Goal: Transaction & Acquisition: Purchase product/service

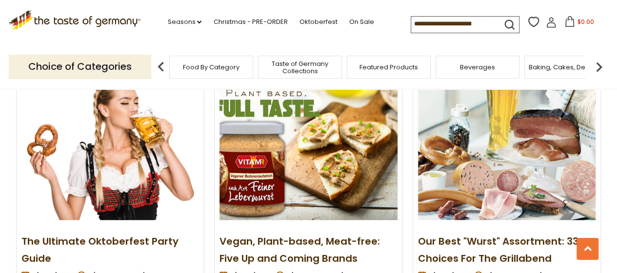
scroll to position [830, 0]
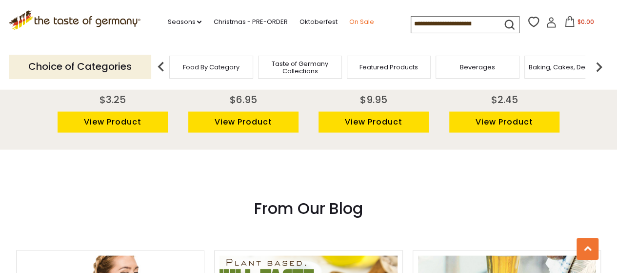
click at [361, 23] on link "On Sale" at bounding box center [361, 22] width 25 height 11
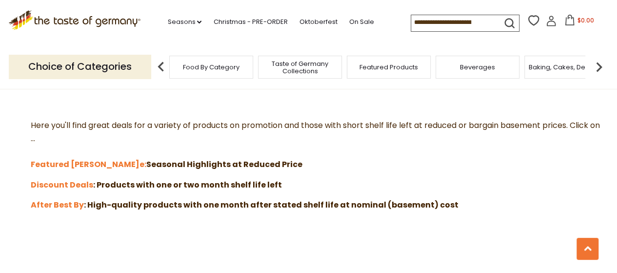
scroll to position [293, 0]
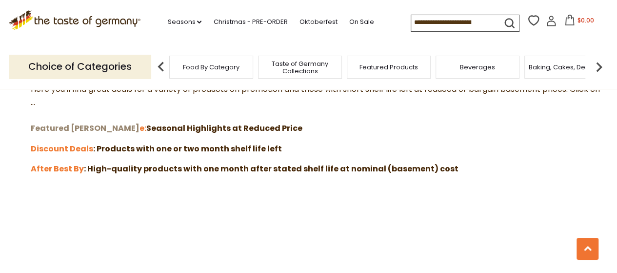
click at [67, 124] on strong "Featured [PERSON_NAME]" at bounding box center [85, 128] width 109 height 11
click at [41, 167] on strong "After Best By" at bounding box center [57, 168] width 53 height 11
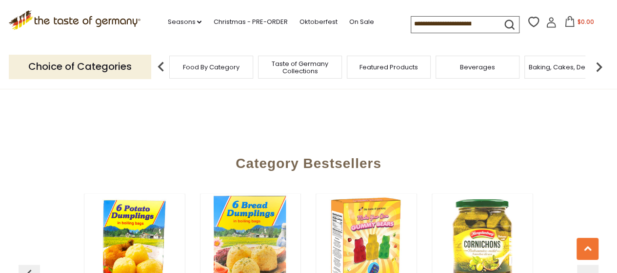
scroll to position [732, 0]
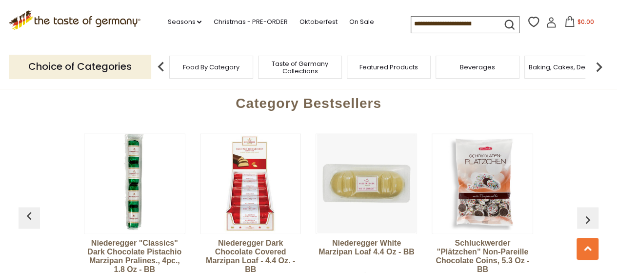
scroll to position [781, 0]
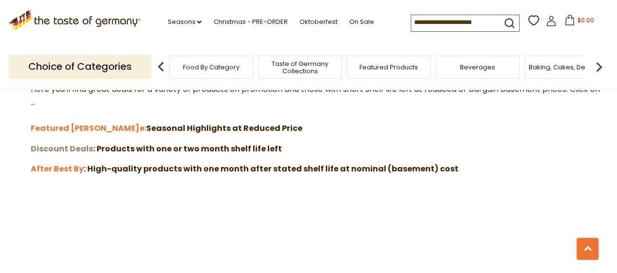
click at [47, 147] on strong "Discount Deals" at bounding box center [62, 148] width 62 height 11
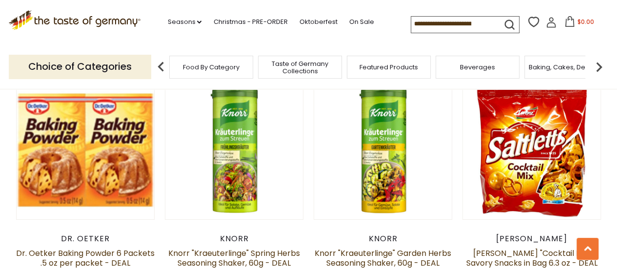
scroll to position [1708, 0]
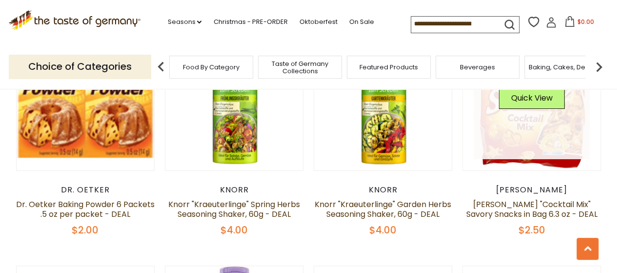
click at [505, 106] on link at bounding box center [532, 101] width 116 height 116
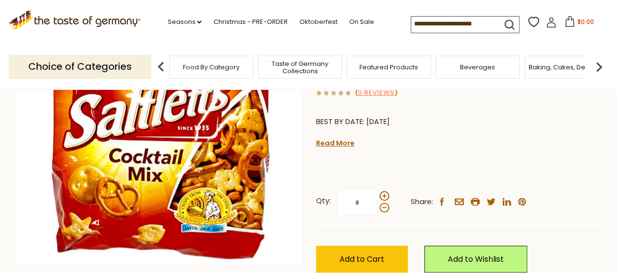
scroll to position [146, 0]
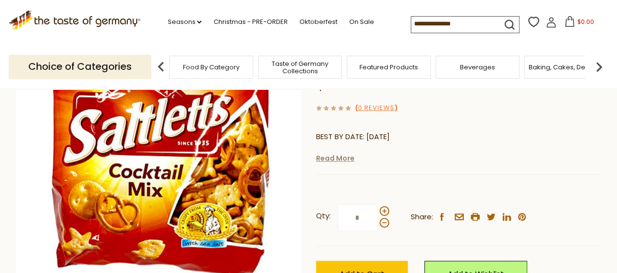
click at [338, 153] on link "Read More" at bounding box center [335, 158] width 39 height 10
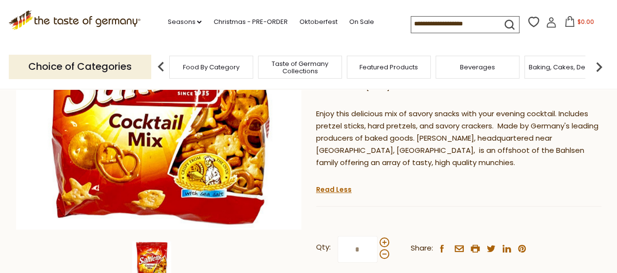
scroll to position [293, 0]
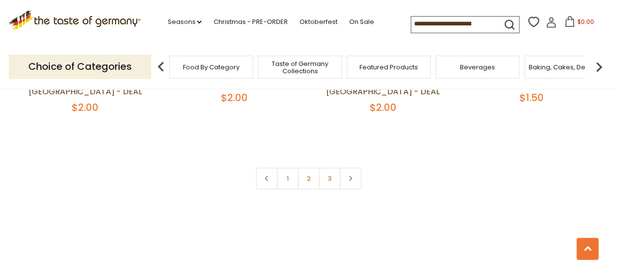
scroll to position [2343, 0]
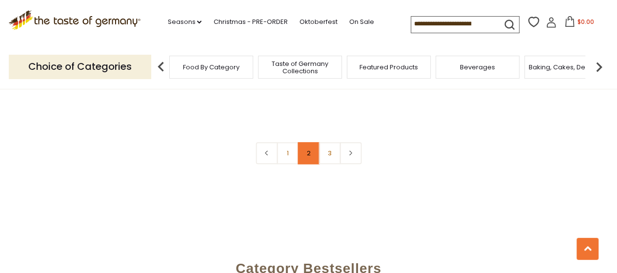
click at [310, 142] on link "2" at bounding box center [309, 153] width 22 height 22
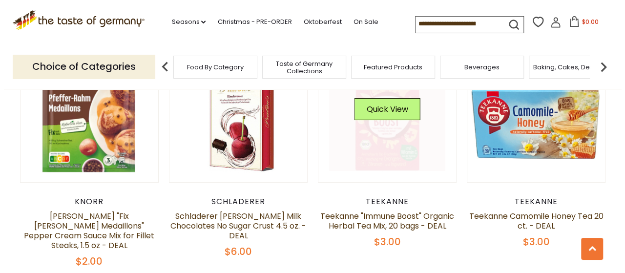
scroll to position [1855, 0]
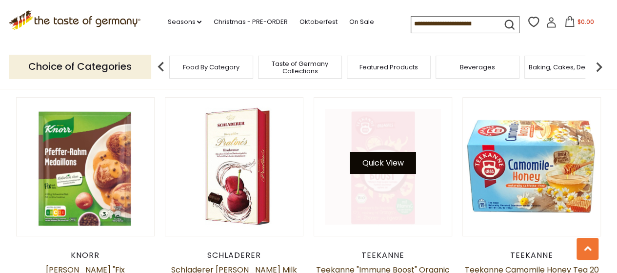
click at [382, 152] on button "Quick View" at bounding box center [383, 163] width 66 height 22
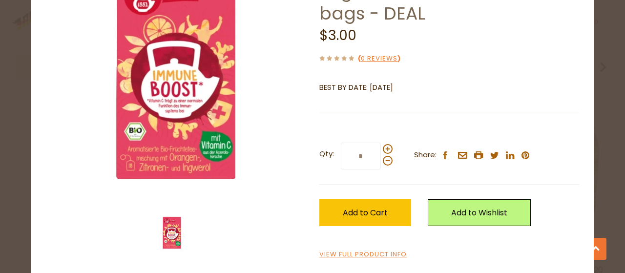
scroll to position [103, 0]
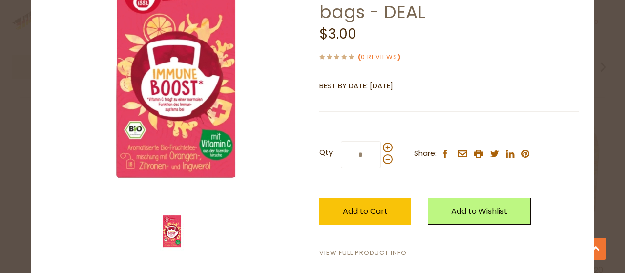
click at [350, 250] on link "View Full Product Info" at bounding box center [362, 253] width 87 height 10
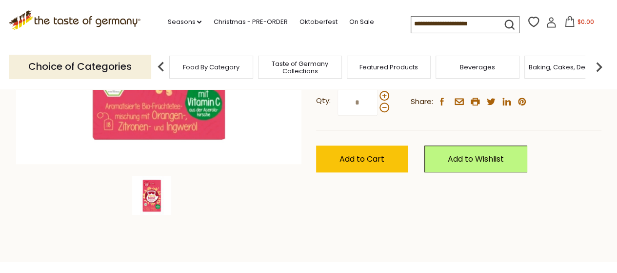
scroll to position [146, 0]
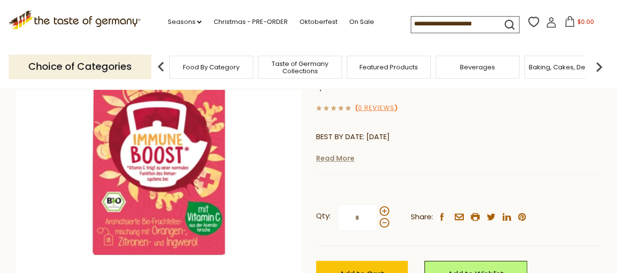
click at [330, 158] on link "Read More" at bounding box center [335, 158] width 39 height 10
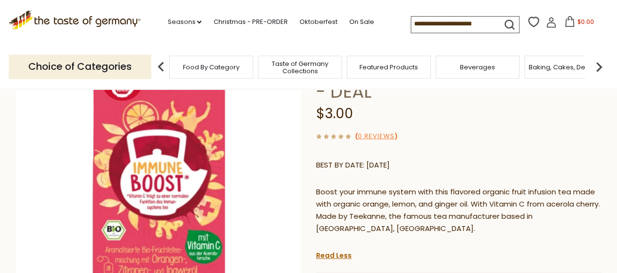
scroll to position [49, 0]
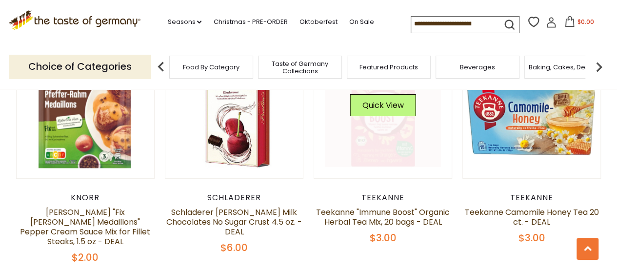
scroll to position [1904, 0]
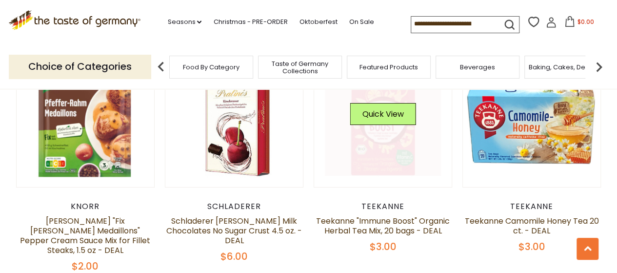
click at [380, 120] on link at bounding box center [383, 118] width 116 height 116
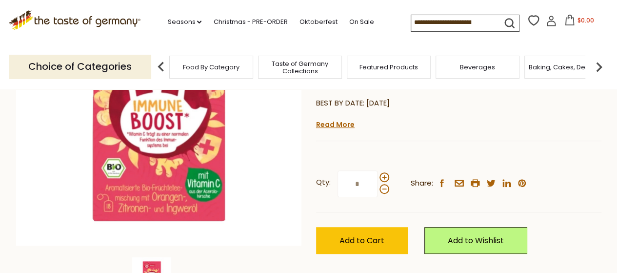
scroll to position [195, 0]
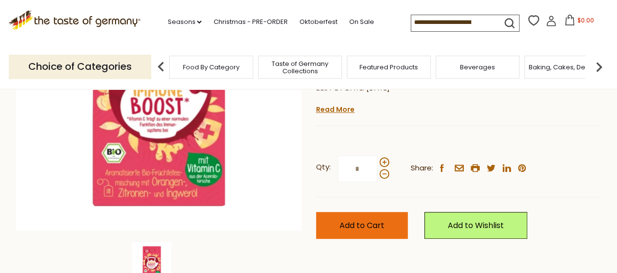
click at [363, 220] on span "Add to Cart" at bounding box center [362, 225] width 45 height 11
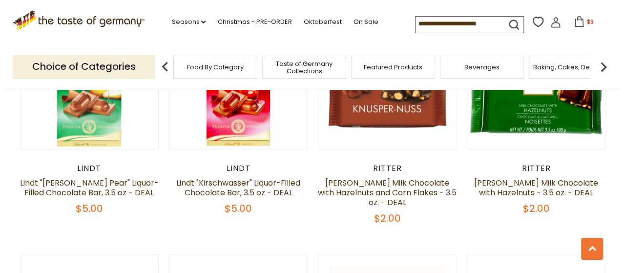
scroll to position [1367, 0]
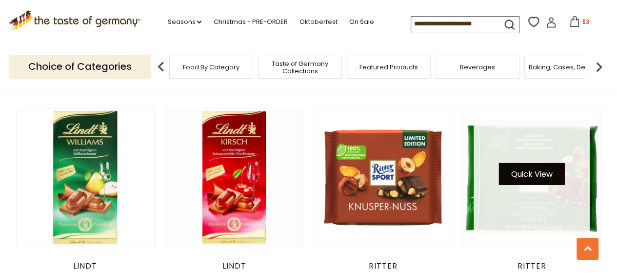
click at [516, 163] on button "Quick View" at bounding box center [532, 174] width 66 height 22
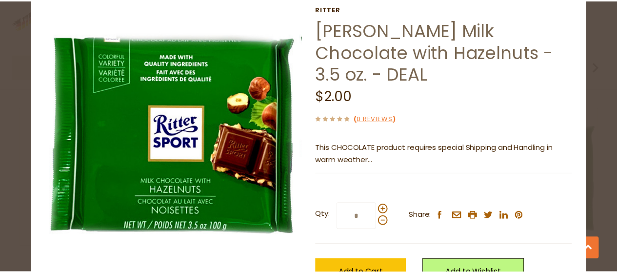
scroll to position [98, 0]
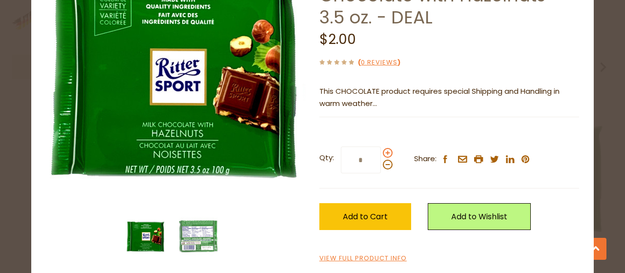
click at [385, 148] on span at bounding box center [388, 153] width 10 height 10
click at [381, 146] on input "*" at bounding box center [361, 159] width 40 height 27
click at [385, 148] on span at bounding box center [388, 153] width 10 height 10
click at [381, 146] on input "*" at bounding box center [361, 159] width 40 height 27
click at [385, 148] on span at bounding box center [388, 153] width 10 height 10
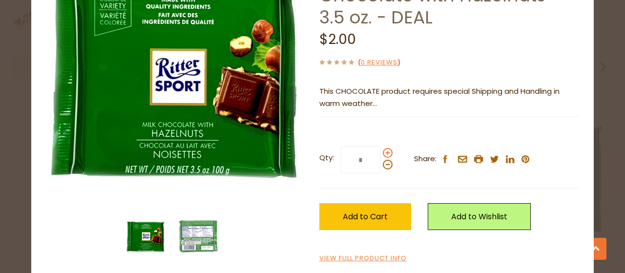
click at [381, 146] on input "*" at bounding box center [361, 159] width 40 height 27
click at [385, 148] on span at bounding box center [388, 153] width 10 height 10
click at [381, 146] on input "*" at bounding box center [361, 159] width 40 height 27
click at [385, 148] on span at bounding box center [388, 153] width 10 height 10
click at [381, 146] on input "*" at bounding box center [361, 159] width 40 height 27
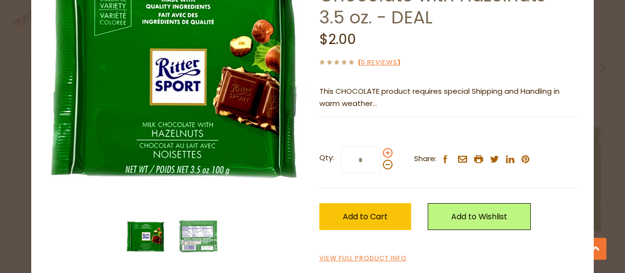
click at [385, 148] on span at bounding box center [388, 153] width 10 height 10
click at [381, 146] on input "*" at bounding box center [361, 159] width 40 height 27
click at [385, 148] on span at bounding box center [388, 153] width 10 height 10
click at [381, 146] on input "*" at bounding box center [361, 159] width 40 height 27
type input "*"
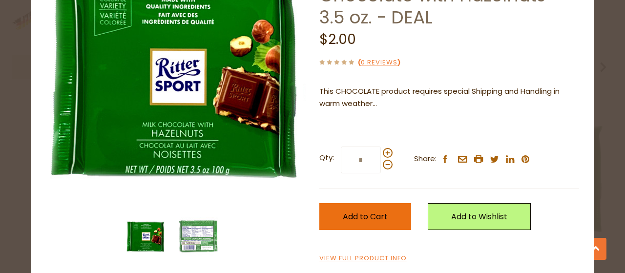
click at [351, 203] on button "Add to Cart" at bounding box center [365, 216] width 92 height 27
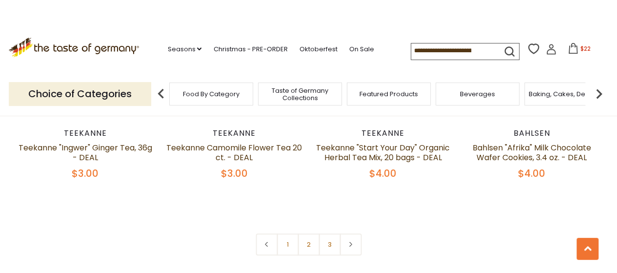
scroll to position [2245, 0]
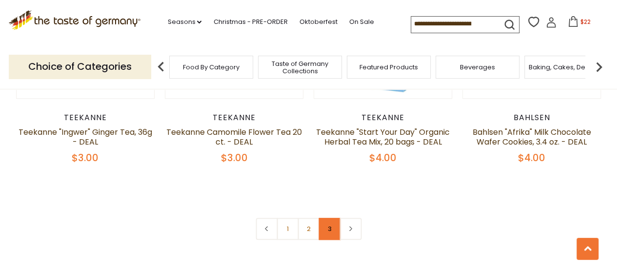
click at [327, 218] on link "3" at bounding box center [330, 229] width 22 height 22
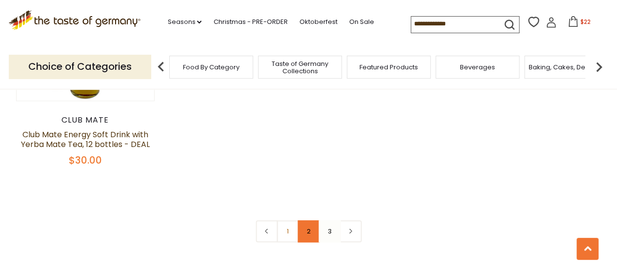
click at [306, 220] on link "2" at bounding box center [309, 231] width 22 height 22
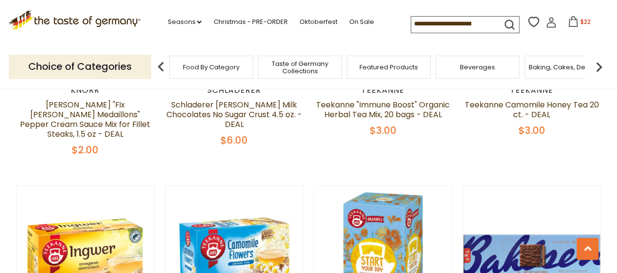
scroll to position [2197, 0]
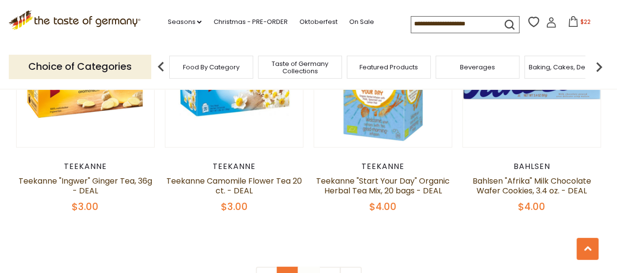
click at [287, 267] on link "1" at bounding box center [288, 278] width 22 height 22
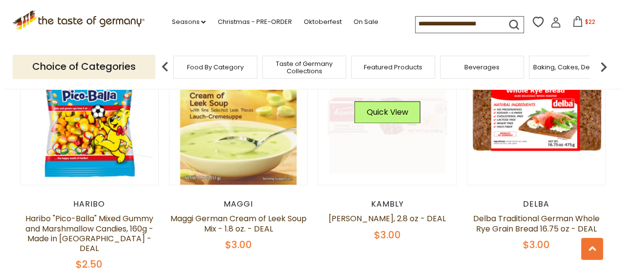
scroll to position [689, 0]
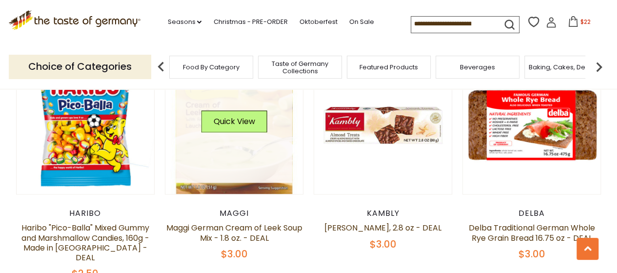
click at [232, 134] on div "Quick View" at bounding box center [234, 124] width 66 height 29
click at [228, 126] on button "Quick View" at bounding box center [234, 121] width 66 height 22
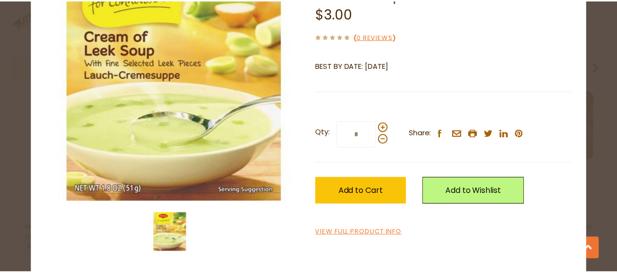
scroll to position [103, 0]
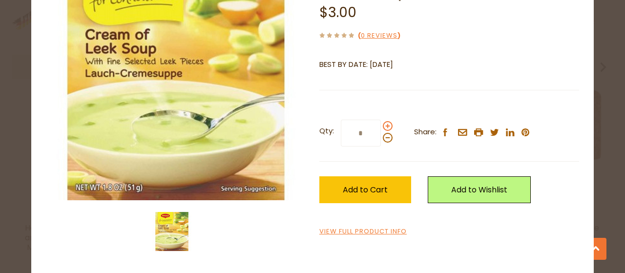
click at [383, 127] on span at bounding box center [388, 126] width 10 height 10
click at [381, 127] on input "*" at bounding box center [361, 133] width 40 height 27
type input "*"
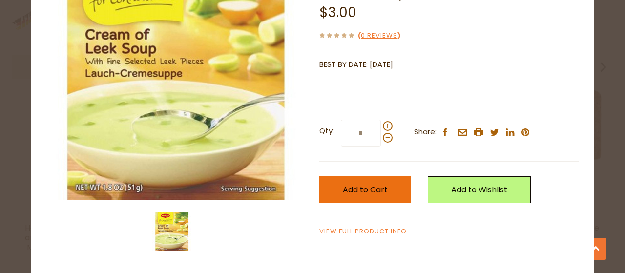
click at [380, 187] on span "Add to Cart" at bounding box center [365, 189] width 45 height 11
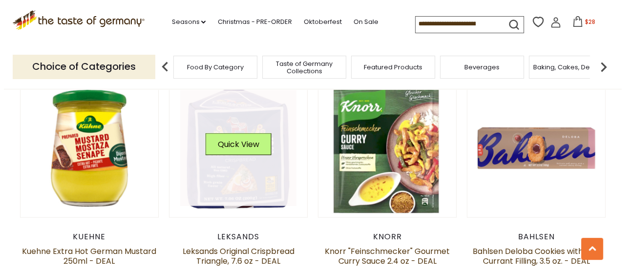
scroll to position [933, 0]
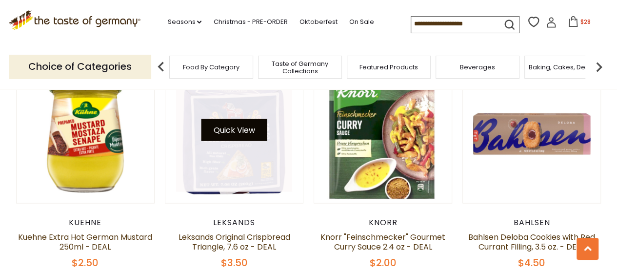
click at [236, 125] on button "Quick View" at bounding box center [234, 130] width 66 height 22
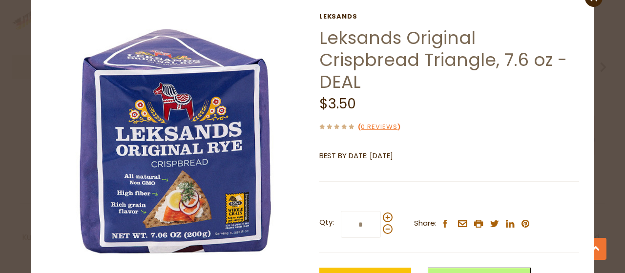
scroll to position [49, 0]
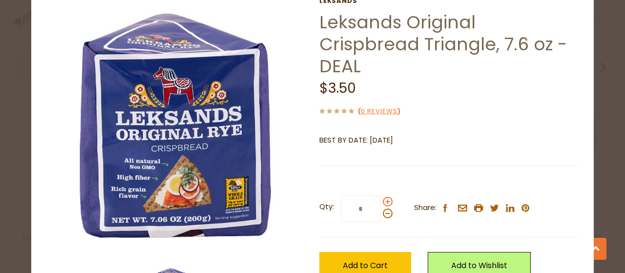
click at [383, 200] on span at bounding box center [388, 202] width 10 height 10
click at [381, 200] on input "*" at bounding box center [361, 208] width 40 height 27
click at [383, 201] on span at bounding box center [388, 202] width 10 height 10
click at [381, 201] on input "*" at bounding box center [361, 208] width 40 height 27
type input "*"
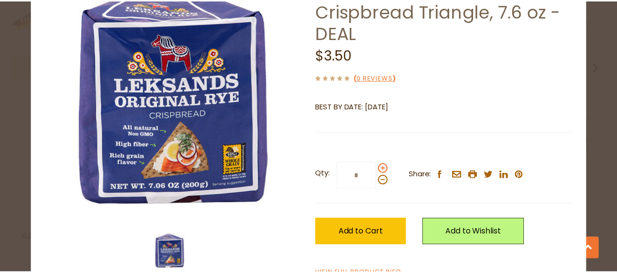
scroll to position [98, 0]
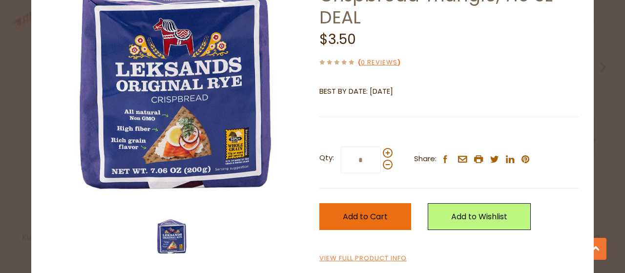
click at [371, 213] on span "Add to Cart" at bounding box center [365, 216] width 45 height 11
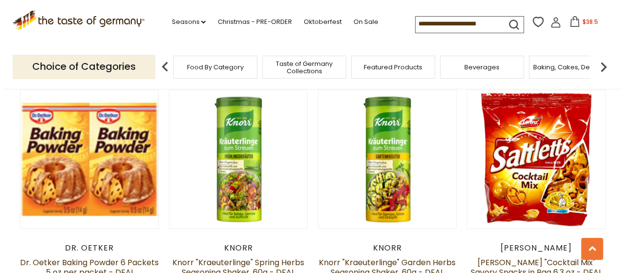
scroll to position [1665, 0]
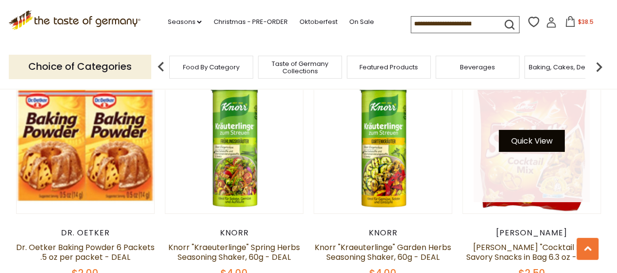
click at [531, 130] on button "Quick View" at bounding box center [532, 141] width 66 height 22
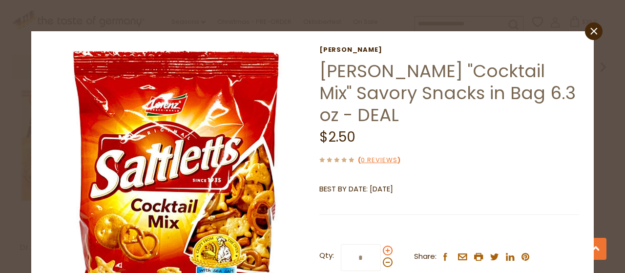
click at [385, 246] on span at bounding box center [388, 251] width 10 height 10
click at [381, 244] on input "*" at bounding box center [361, 257] width 40 height 27
type input "*"
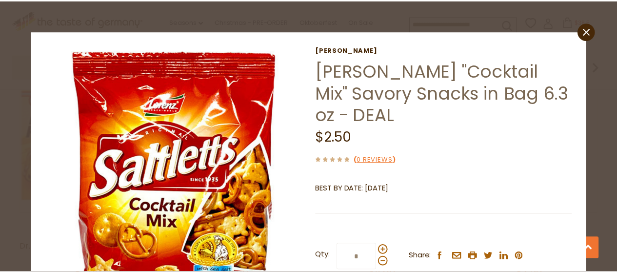
scroll to position [49, 0]
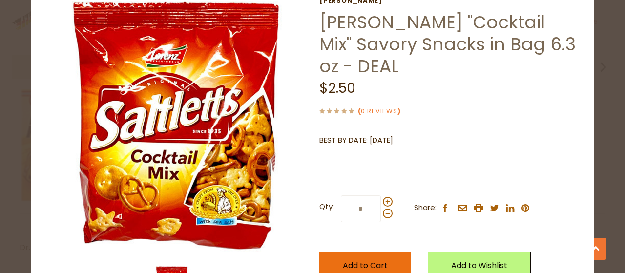
drag, startPoint x: 366, startPoint y: 243, endPoint x: 387, endPoint y: 242, distance: 21.0
click at [367, 260] on span "Add to Cart" at bounding box center [365, 265] width 45 height 11
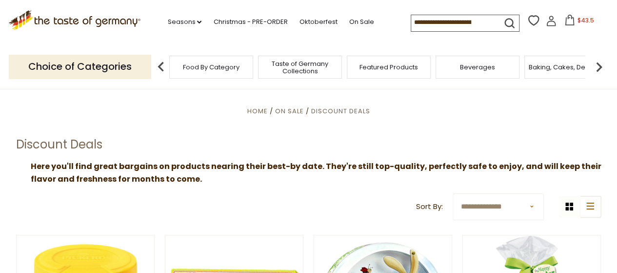
scroll to position [0, 0]
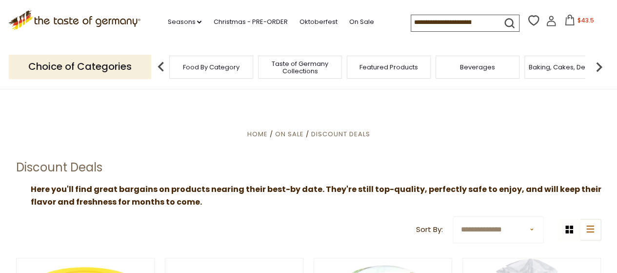
click at [394, 73] on div "Featured Products" at bounding box center [389, 67] width 84 height 23
click at [385, 66] on span "Featured Products" at bounding box center [389, 66] width 59 height 7
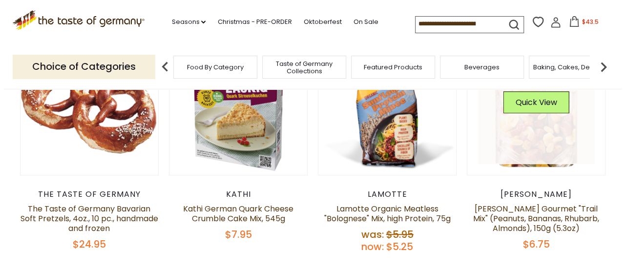
scroll to position [146, 0]
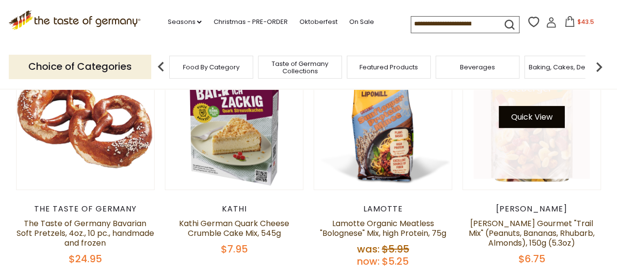
click at [531, 117] on button "Quick View" at bounding box center [532, 117] width 66 height 22
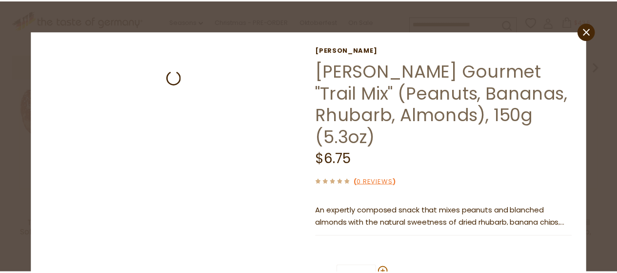
scroll to position [98, 0]
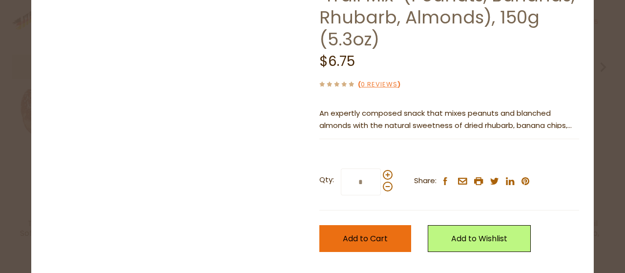
click at [361, 233] on span "Add to Cart" at bounding box center [365, 238] width 45 height 11
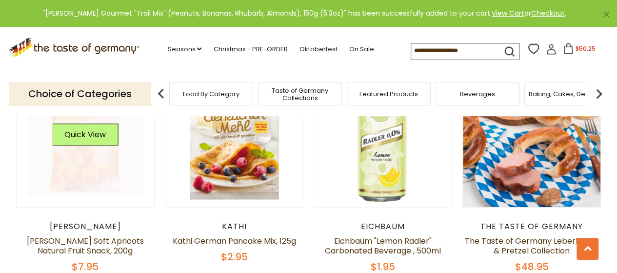
scroll to position [390, 0]
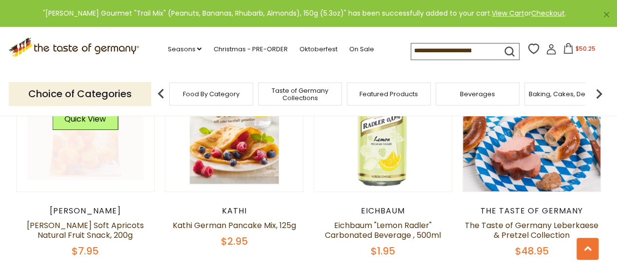
click at [94, 139] on link at bounding box center [85, 122] width 116 height 116
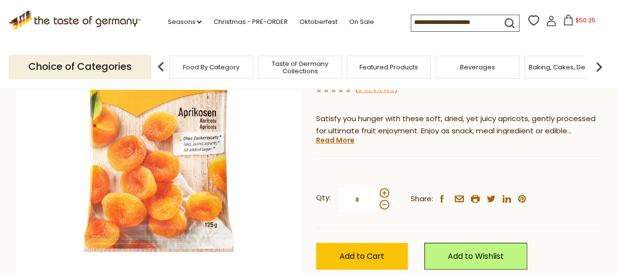
scroll to position [195, 0]
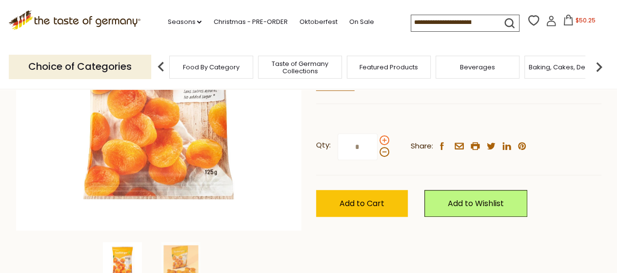
click at [384, 139] on span at bounding box center [385, 140] width 10 height 10
click at [378, 139] on input "*" at bounding box center [358, 146] width 40 height 27
click at [385, 155] on span at bounding box center [385, 152] width 10 height 10
click at [378, 155] on input "*" at bounding box center [358, 146] width 40 height 27
click at [385, 155] on span at bounding box center [385, 152] width 10 height 10
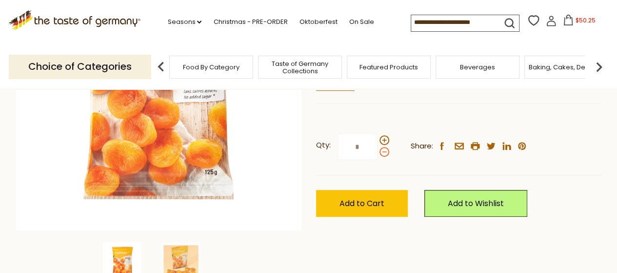
click at [378, 155] on input "*" at bounding box center [358, 146] width 40 height 27
click at [386, 139] on span at bounding box center [385, 140] width 10 height 10
click at [378, 139] on input "*" at bounding box center [358, 146] width 40 height 27
type input "*"
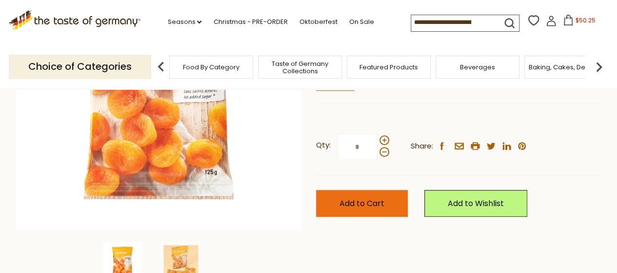
click at [369, 199] on span "Add to Cart" at bounding box center [362, 203] width 45 height 11
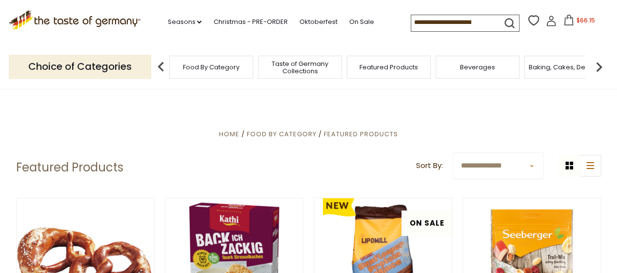
click at [598, 65] on img at bounding box center [600, 67] width 20 height 20
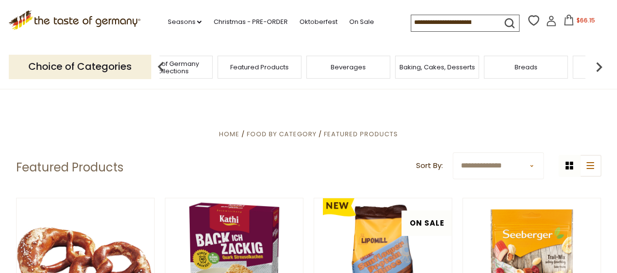
click at [429, 63] on span "Baking, Cakes, Desserts" at bounding box center [438, 66] width 76 height 7
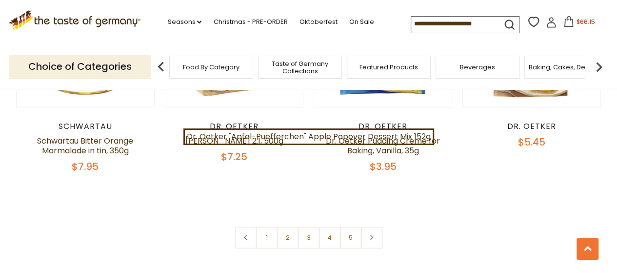
scroll to position [2294, 0]
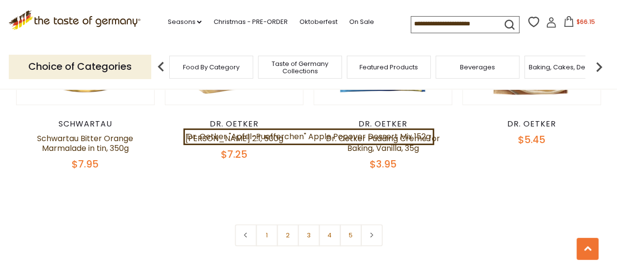
drag, startPoint x: 283, startPoint y: 230, endPoint x: 288, endPoint y: 225, distance: 7.3
click at [283, 229] on link "2" at bounding box center [288, 235] width 22 height 22
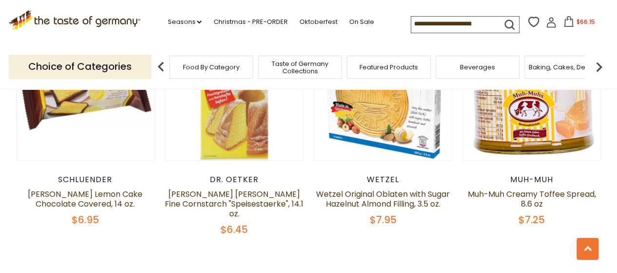
scroll to position [2259, 0]
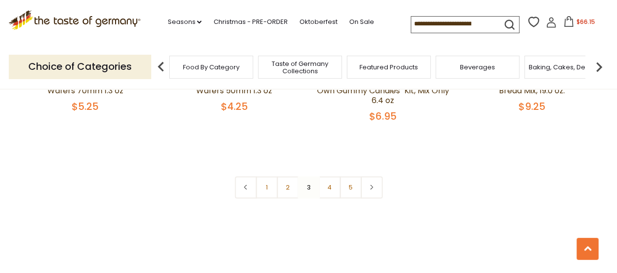
scroll to position [2405, 0]
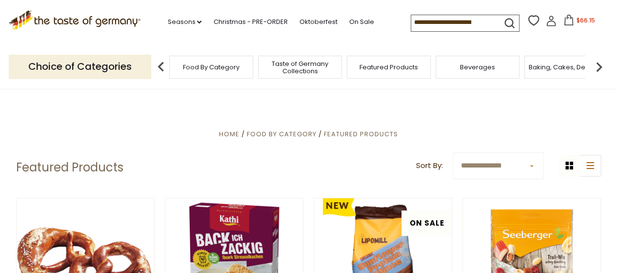
click at [598, 65] on img at bounding box center [600, 67] width 20 height 20
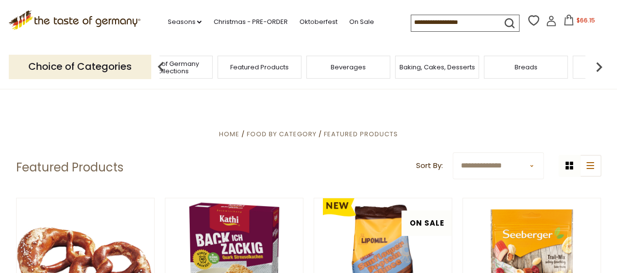
click at [598, 65] on img at bounding box center [600, 67] width 20 height 20
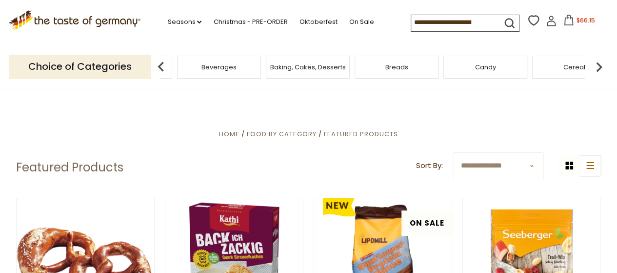
click at [208, 69] on span "Beverages" at bounding box center [219, 66] width 35 height 7
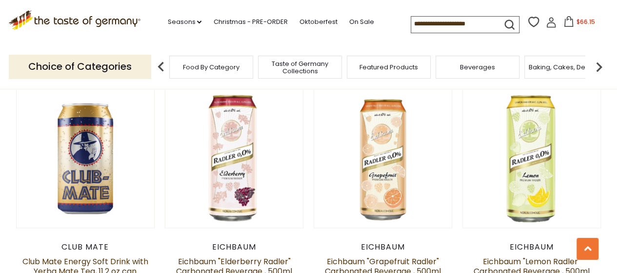
scroll to position [488, 0]
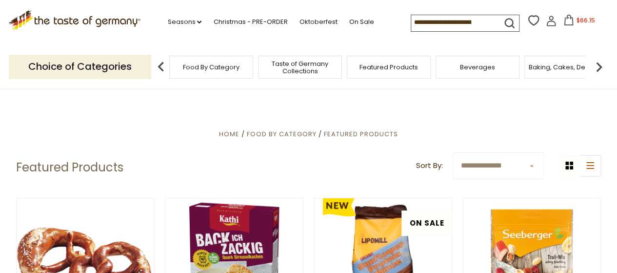
click at [601, 67] on img at bounding box center [600, 67] width 20 height 20
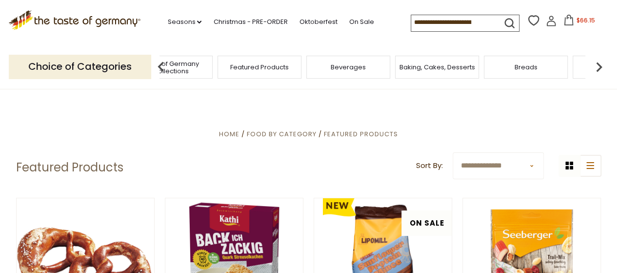
click at [600, 65] on img at bounding box center [600, 67] width 20 height 20
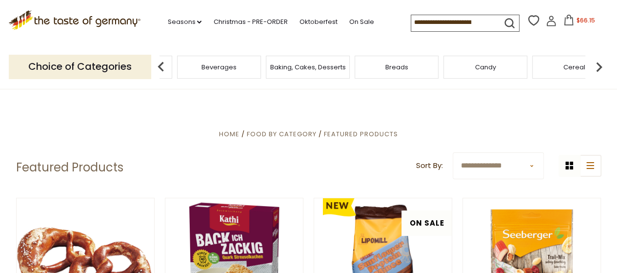
click at [600, 65] on img at bounding box center [600, 67] width 20 height 20
click at [446, 66] on span "Cereal" at bounding box center [445, 66] width 22 height 7
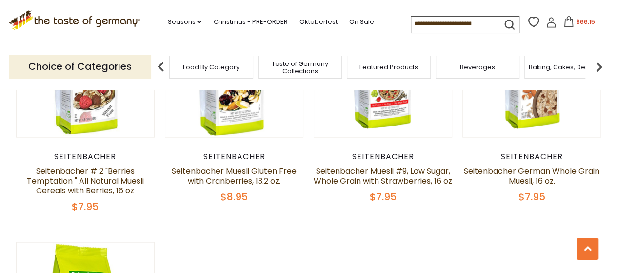
scroll to position [1171, 0]
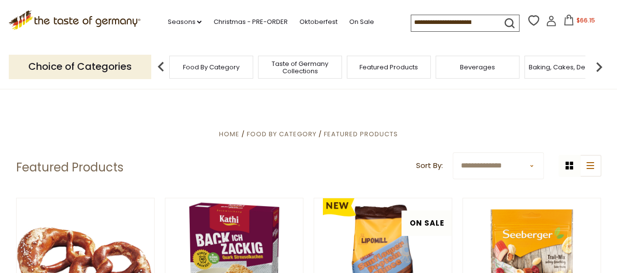
click at [597, 67] on img at bounding box center [600, 67] width 20 height 20
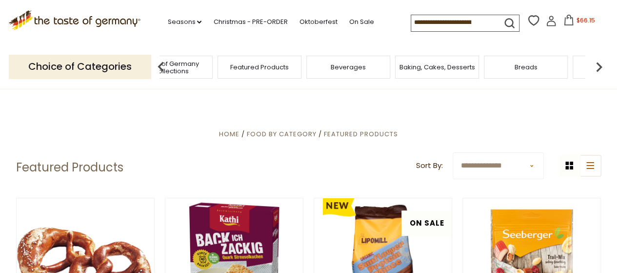
click at [597, 66] on img at bounding box center [600, 67] width 20 height 20
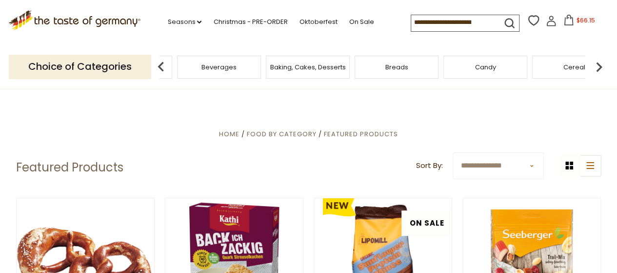
click at [597, 64] on img at bounding box center [600, 67] width 20 height 20
click at [493, 62] on div "Coffee, Cocoa & Tea" at bounding box center [494, 67] width 84 height 23
click at [484, 64] on span "Coffee, Cocoa & Tea" at bounding box center [493, 66] width 67 height 7
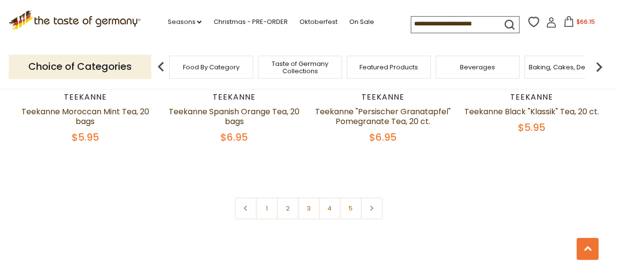
scroll to position [2343, 0]
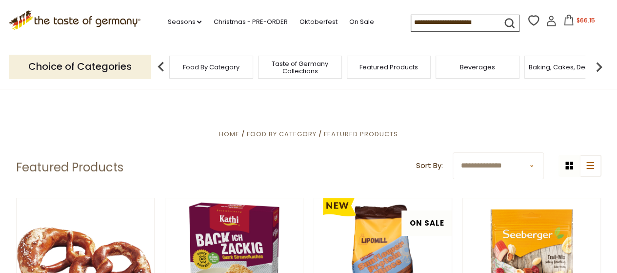
click at [600, 63] on img at bounding box center [600, 67] width 20 height 20
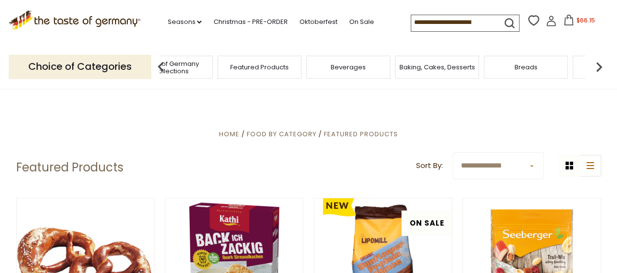
click at [600, 63] on img at bounding box center [600, 67] width 20 height 20
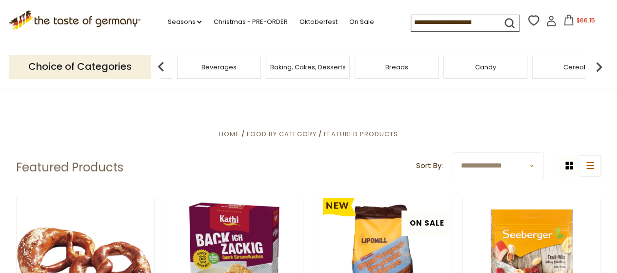
click at [600, 63] on img at bounding box center [600, 67] width 20 height 20
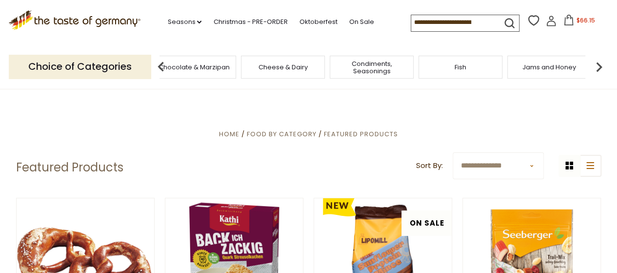
click at [465, 73] on div "Fish" at bounding box center [461, 67] width 84 height 23
click at [463, 64] on span "Fish" at bounding box center [461, 66] width 12 height 7
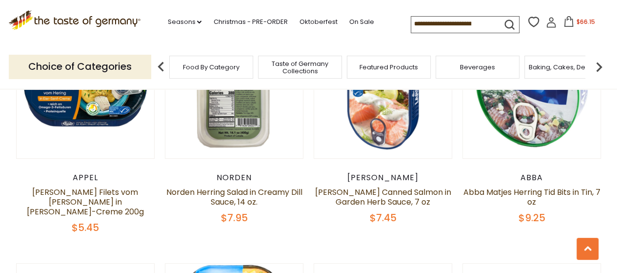
scroll to position [2097, 0]
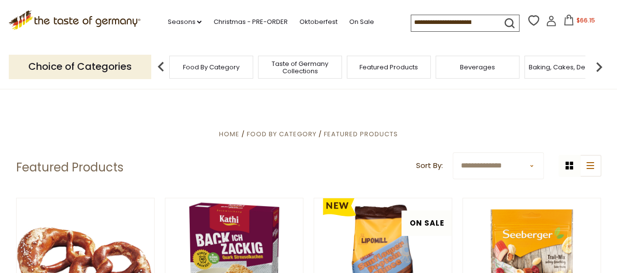
click at [597, 65] on img at bounding box center [600, 67] width 20 height 20
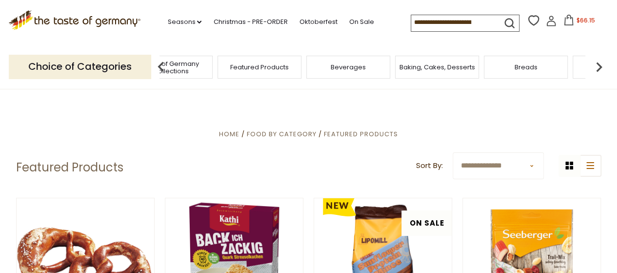
click at [597, 65] on img at bounding box center [600, 67] width 20 height 20
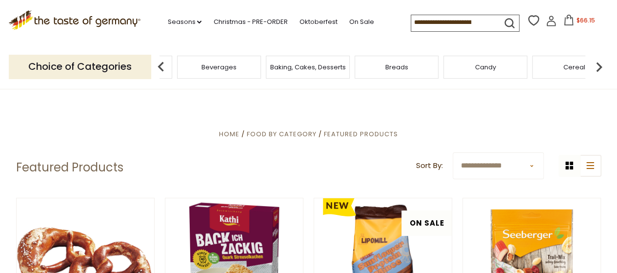
click at [597, 65] on img at bounding box center [600, 67] width 20 height 20
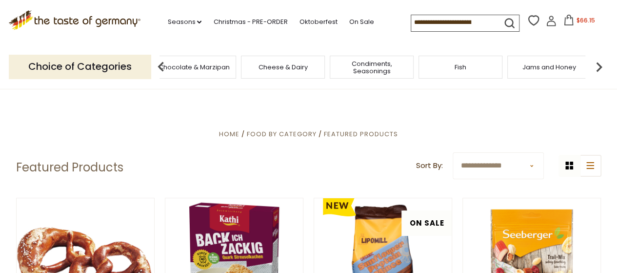
click at [597, 65] on img at bounding box center [600, 67] width 20 height 20
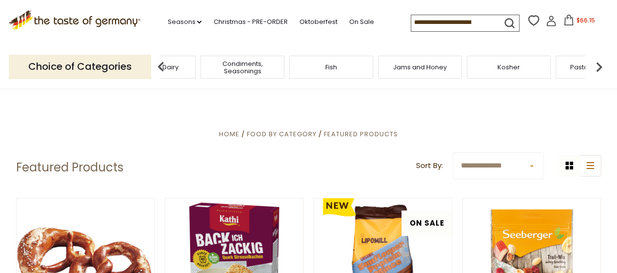
click at [502, 71] on span "Kosher" at bounding box center [509, 66] width 22 height 7
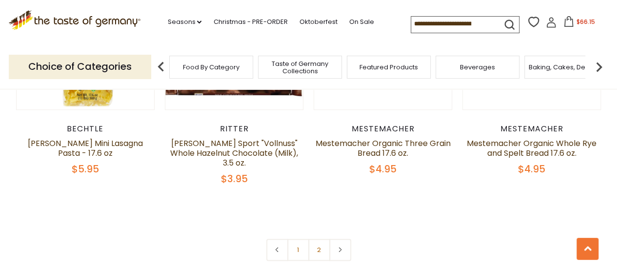
scroll to position [2343, 0]
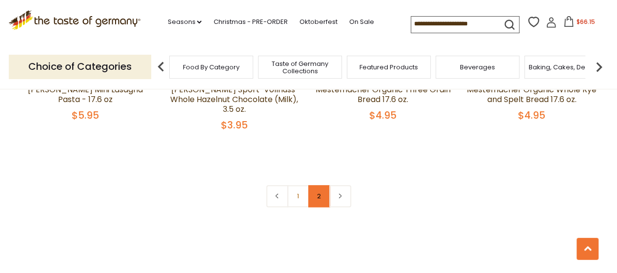
click at [317, 185] on link "2" at bounding box center [319, 196] width 22 height 22
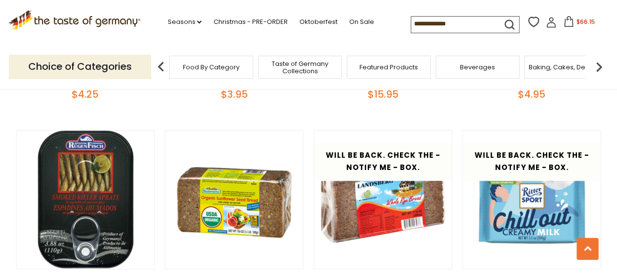
scroll to position [746, 0]
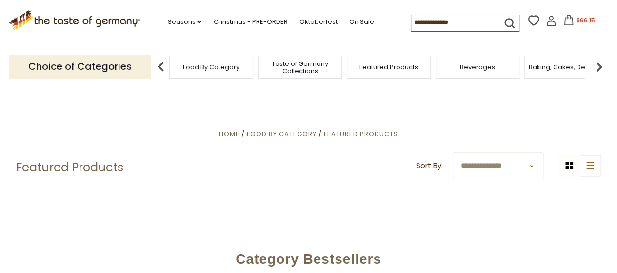
click at [598, 62] on img at bounding box center [600, 67] width 20 height 20
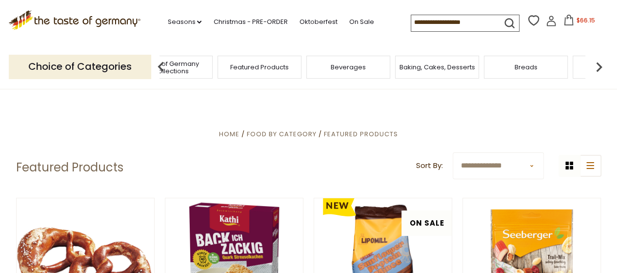
click at [598, 63] on img at bounding box center [600, 67] width 20 height 20
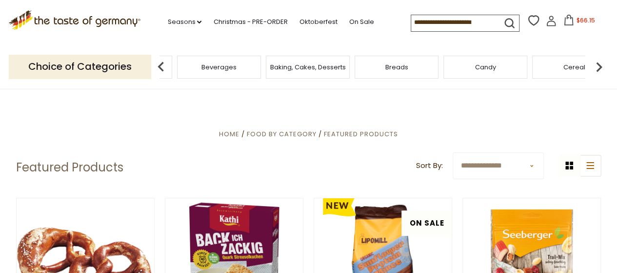
click at [598, 63] on img at bounding box center [600, 67] width 20 height 20
click at [596, 65] on img at bounding box center [600, 67] width 20 height 20
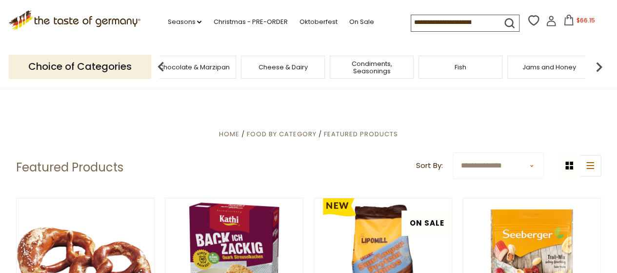
click at [596, 65] on img at bounding box center [600, 67] width 20 height 20
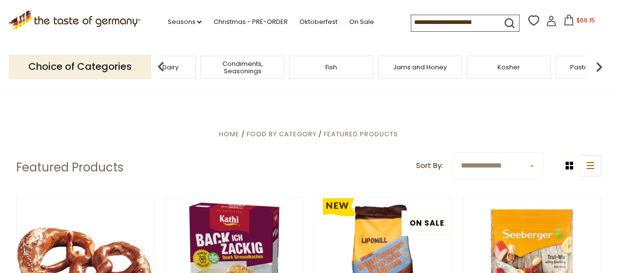
click at [596, 65] on img at bounding box center [600, 67] width 20 height 20
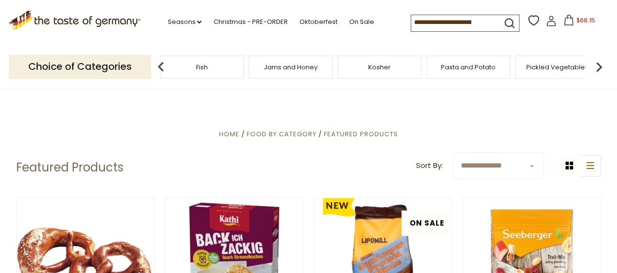
click at [473, 67] on span "Pasta and Potato" at bounding box center [468, 66] width 55 height 7
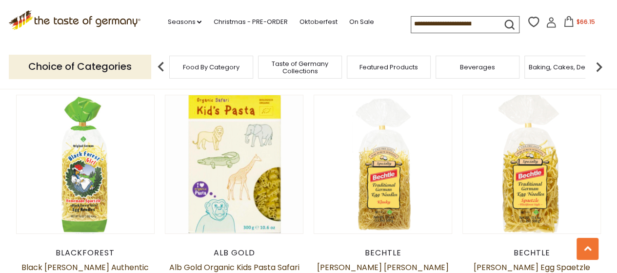
scroll to position [1757, 0]
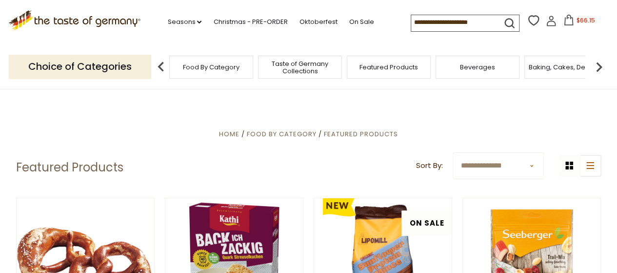
click at [602, 65] on img at bounding box center [600, 67] width 20 height 20
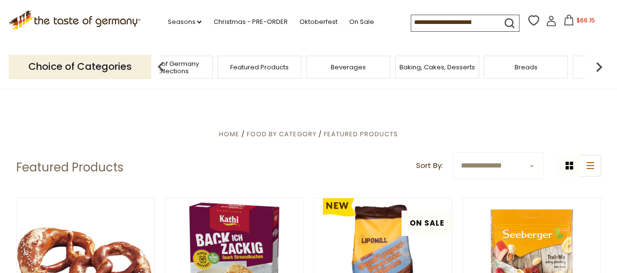
click at [602, 65] on img at bounding box center [600, 67] width 20 height 20
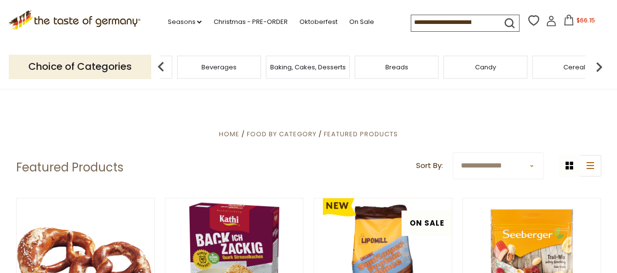
click at [602, 65] on img at bounding box center [600, 67] width 20 height 20
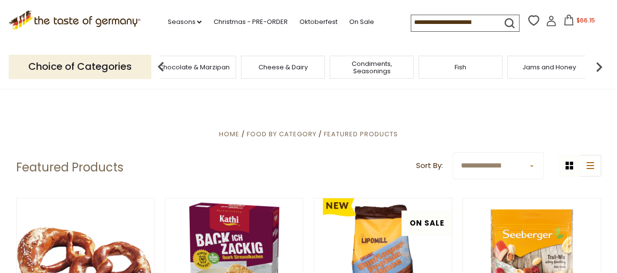
click at [601, 65] on img at bounding box center [600, 67] width 20 height 20
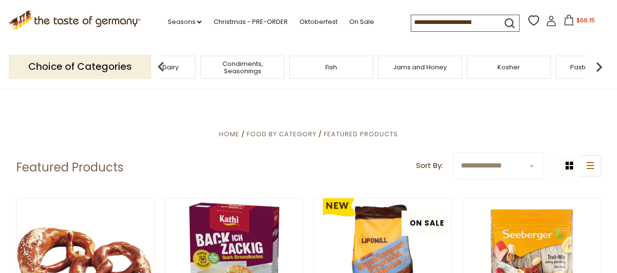
click at [601, 65] on img at bounding box center [600, 67] width 20 height 20
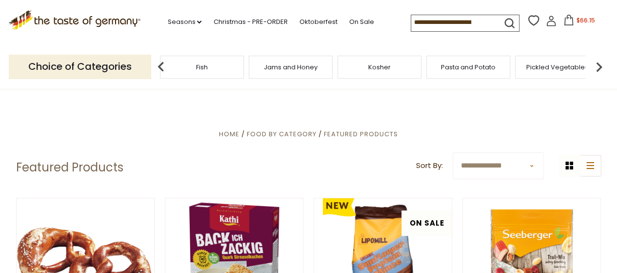
click at [601, 65] on img at bounding box center [600, 67] width 20 height 20
click at [434, 65] on span "Pickled Vegetables" at bounding box center [428, 66] width 62 height 7
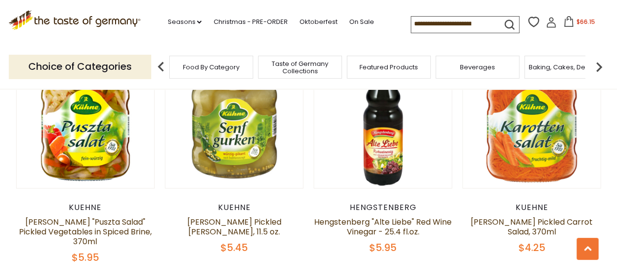
scroll to position [1757, 0]
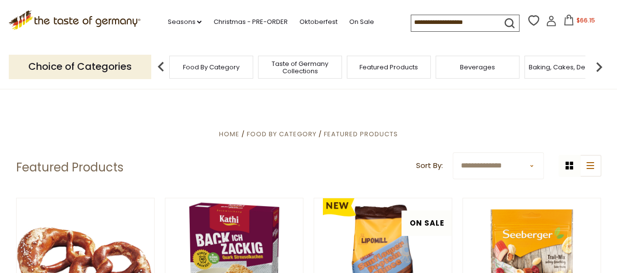
click at [598, 65] on img at bounding box center [600, 67] width 20 height 20
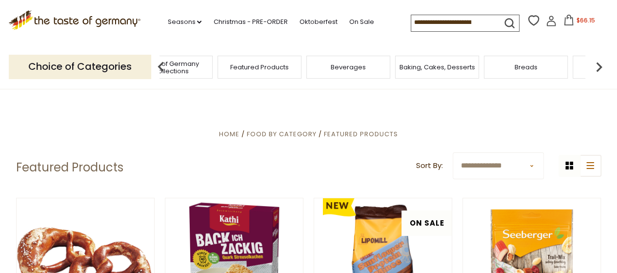
click at [598, 65] on img at bounding box center [600, 67] width 20 height 20
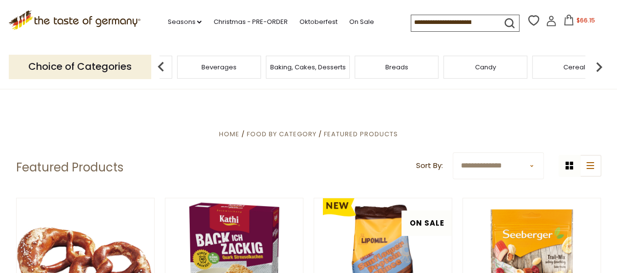
click at [598, 65] on img at bounding box center [600, 67] width 20 height 20
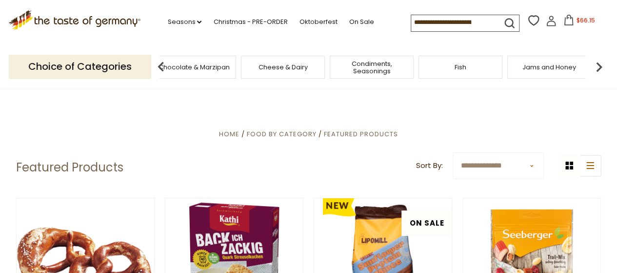
click at [598, 65] on img at bounding box center [600, 67] width 20 height 20
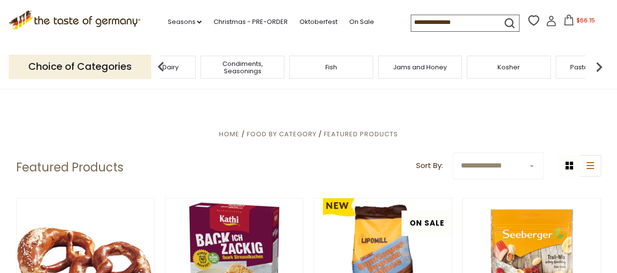
click at [598, 65] on img at bounding box center [600, 67] width 20 height 20
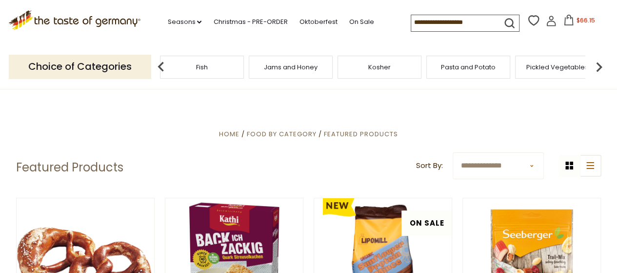
click at [598, 65] on img at bounding box center [600, 67] width 20 height 20
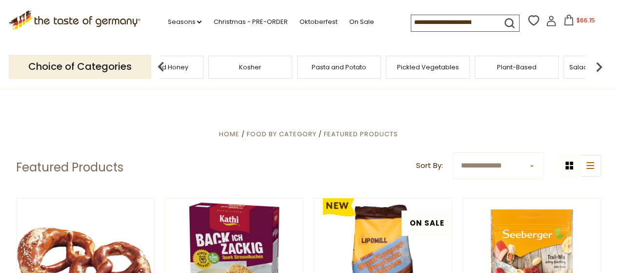
click at [598, 65] on img at bounding box center [600, 67] width 20 height 20
click at [387, 69] on span "Plant-Based" at bounding box center [388, 66] width 40 height 7
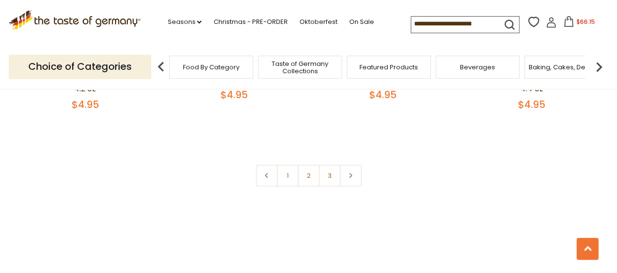
scroll to position [2245, 0]
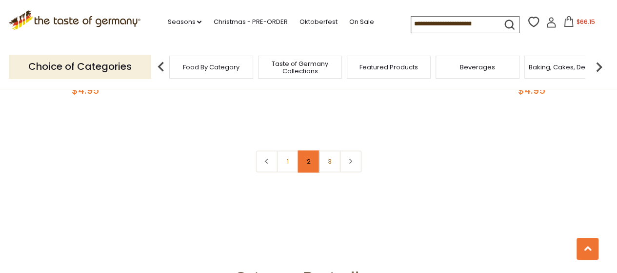
click at [311, 168] on link "2" at bounding box center [309, 161] width 22 height 22
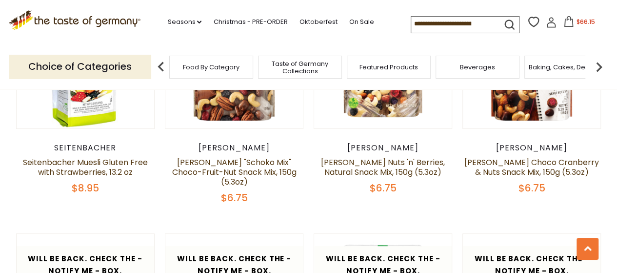
scroll to position [1910, 0]
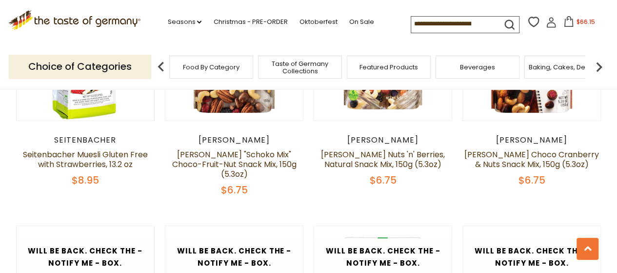
click at [596, 66] on img at bounding box center [600, 67] width 20 height 20
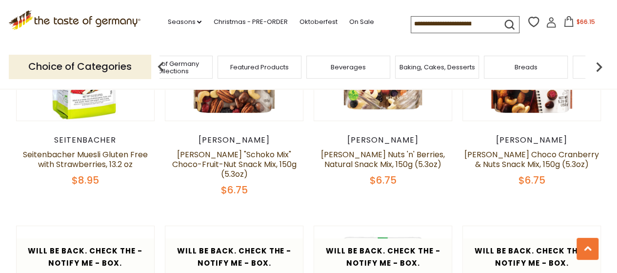
click at [596, 66] on img at bounding box center [600, 67] width 20 height 20
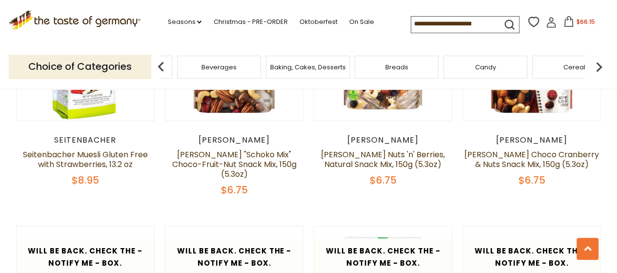
click at [596, 66] on img at bounding box center [600, 67] width 20 height 20
click at [596, 65] on img at bounding box center [600, 67] width 20 height 20
click at [595, 65] on img at bounding box center [600, 67] width 20 height 20
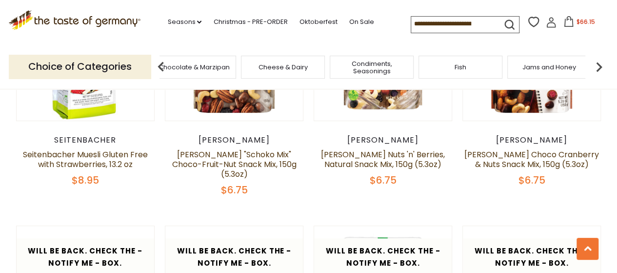
click at [595, 65] on img at bounding box center [600, 67] width 20 height 20
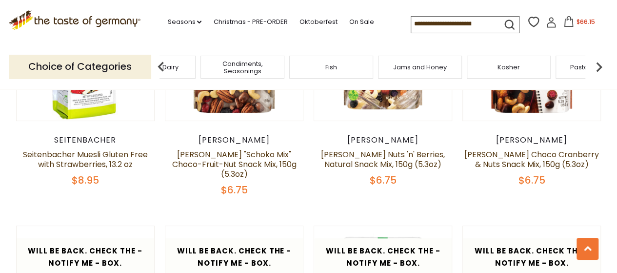
click at [594, 64] on img at bounding box center [600, 67] width 20 height 20
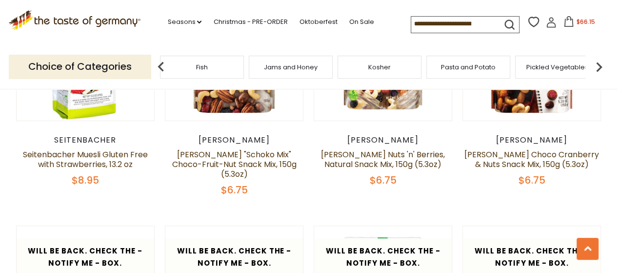
click at [594, 64] on img at bounding box center [600, 67] width 20 height 20
click at [491, 65] on span "Soups & Sauces" at bounding box center [484, 66] width 52 height 7
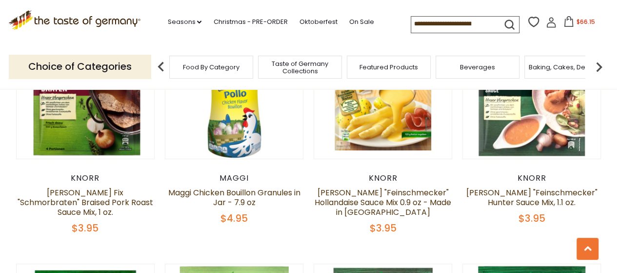
scroll to position [1611, 0]
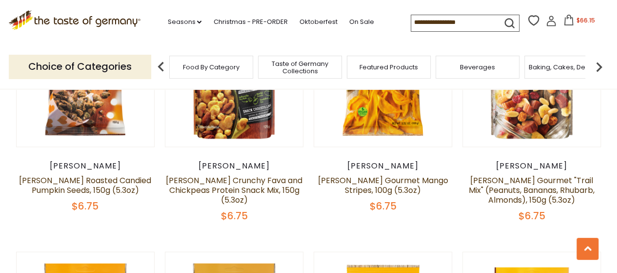
scroll to position [2875, 0]
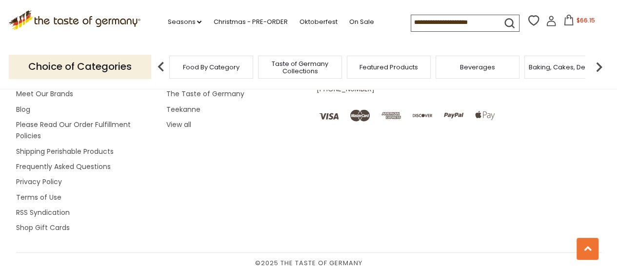
click at [603, 66] on img at bounding box center [600, 67] width 20 height 20
click at [602, 65] on img at bounding box center [600, 67] width 20 height 20
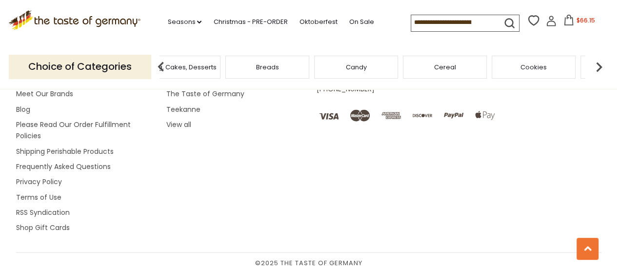
click at [602, 65] on img at bounding box center [600, 67] width 20 height 20
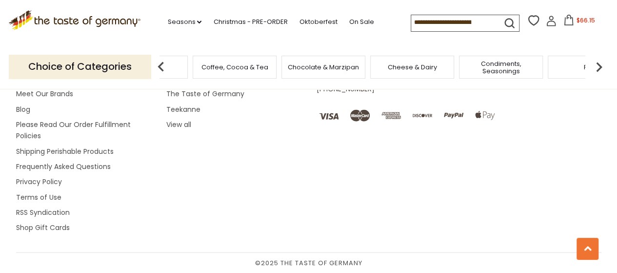
click at [602, 65] on img at bounding box center [600, 67] width 20 height 20
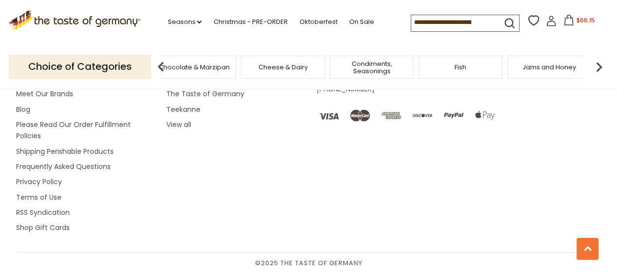
click at [602, 65] on img at bounding box center [600, 67] width 20 height 20
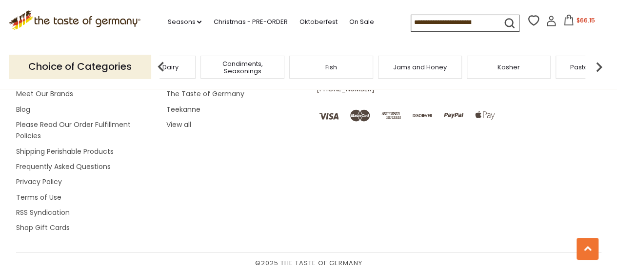
click at [602, 65] on img at bounding box center [600, 67] width 20 height 20
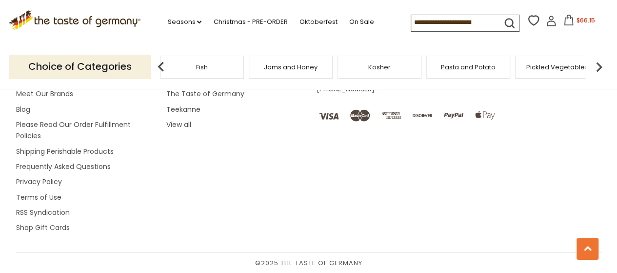
click at [596, 63] on img at bounding box center [600, 67] width 20 height 20
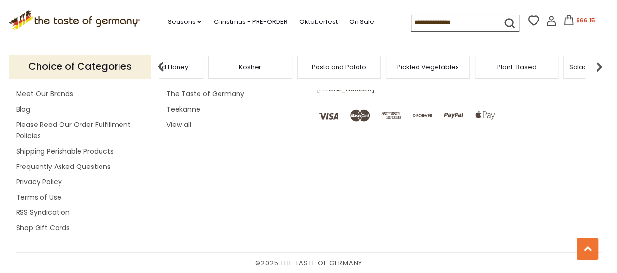
click at [596, 63] on img at bounding box center [600, 67] width 20 height 20
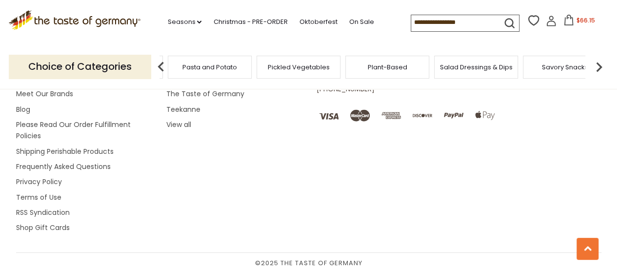
click at [596, 63] on img at bounding box center [600, 67] width 20 height 20
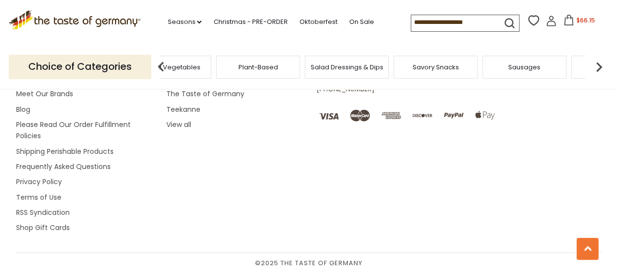
click at [596, 63] on img at bounding box center [600, 67] width 20 height 20
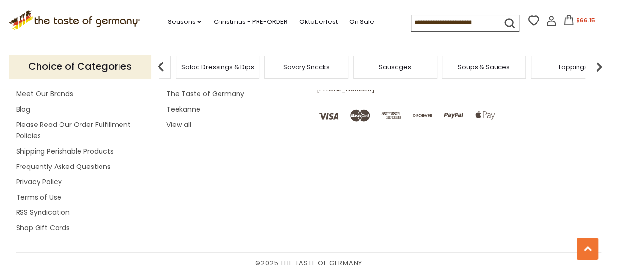
click at [596, 63] on img at bounding box center [600, 67] width 20 height 20
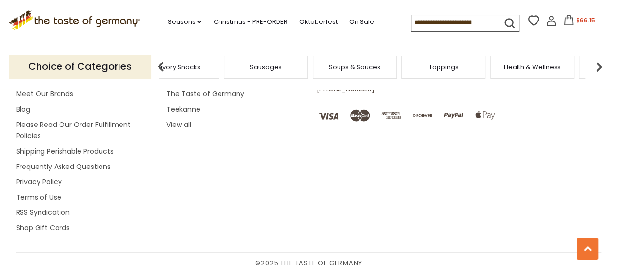
click at [596, 63] on img at bounding box center [600, 67] width 20 height 20
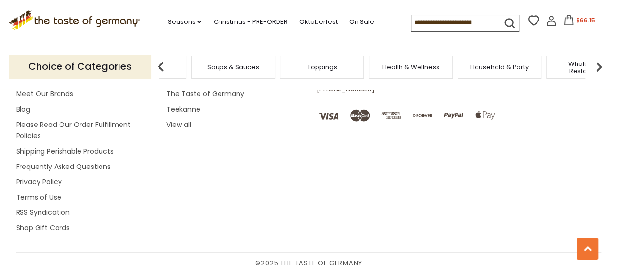
click at [400, 63] on span "Health & Wellness" at bounding box center [411, 66] width 57 height 7
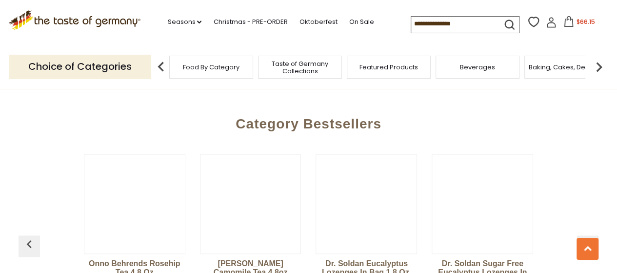
scroll to position [2538, 0]
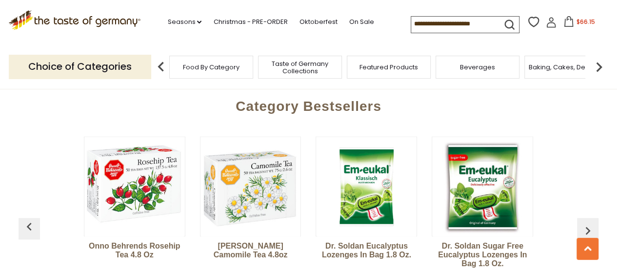
click at [582, 20] on span "$66.15" at bounding box center [585, 22] width 19 height 8
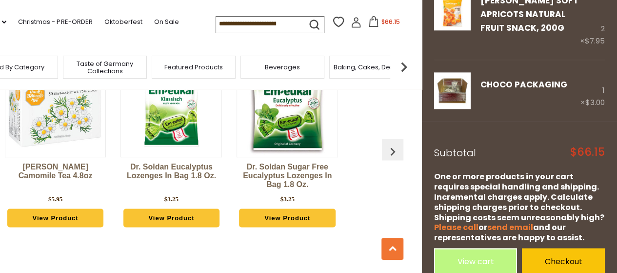
scroll to position [2685, 0]
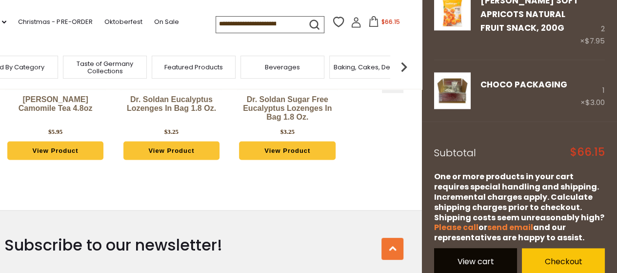
click at [459, 248] on link "View cart" at bounding box center [475, 261] width 83 height 27
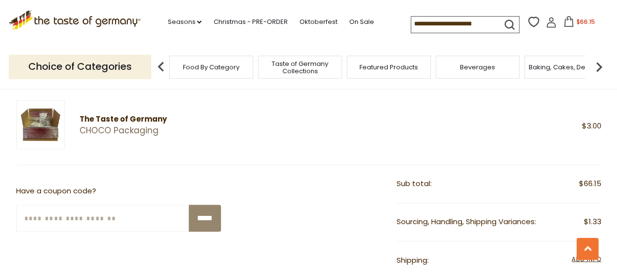
scroll to position [683, 0]
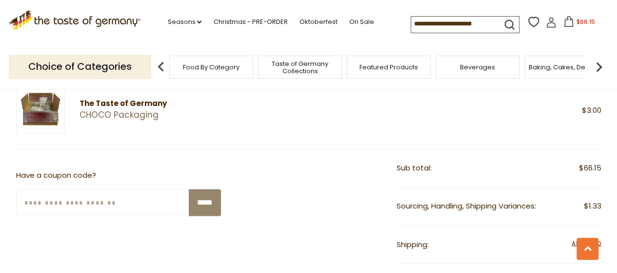
click at [67, 200] on input "Enter Your Coupon Code" at bounding box center [103, 202] width 174 height 27
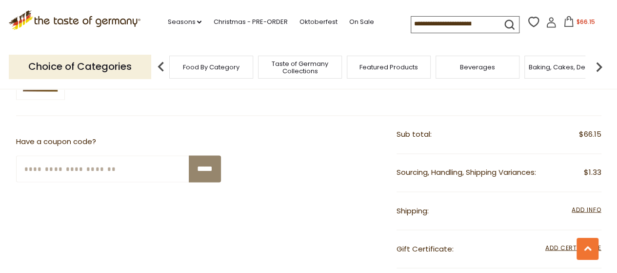
scroll to position [732, 0]
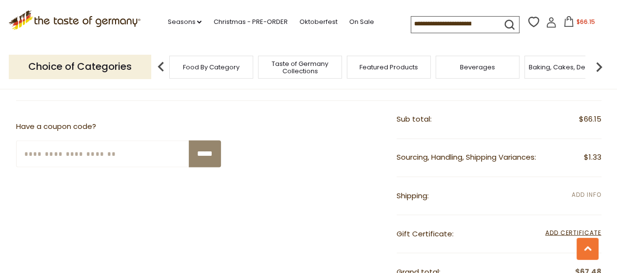
click at [584, 190] on span "Add Info" at bounding box center [586, 194] width 29 height 8
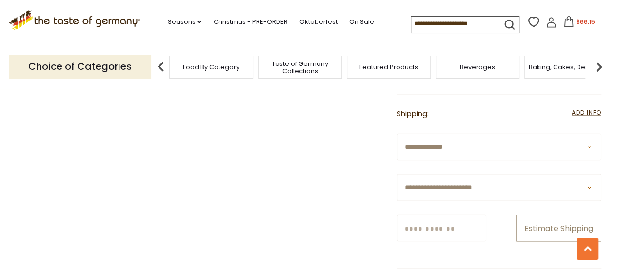
scroll to position [830, 0]
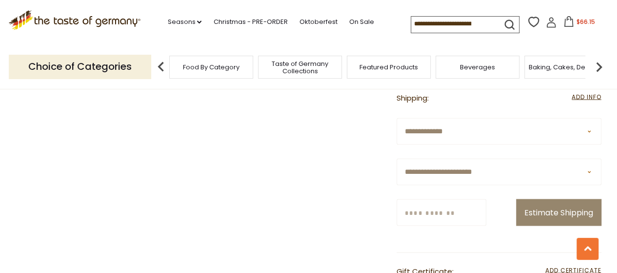
click at [593, 169] on select "**********" at bounding box center [499, 171] width 205 height 27
select select "**"
click at [397, 158] on select "**********" at bounding box center [499, 171] width 205 height 27
click at [439, 207] on input "Zip/Postcode" at bounding box center [442, 212] width 90 height 27
type input "*****"
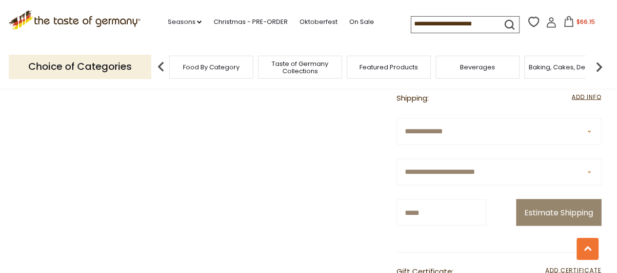
click at [516, 199] on button "Estimate Shipping" at bounding box center [558, 212] width 85 height 27
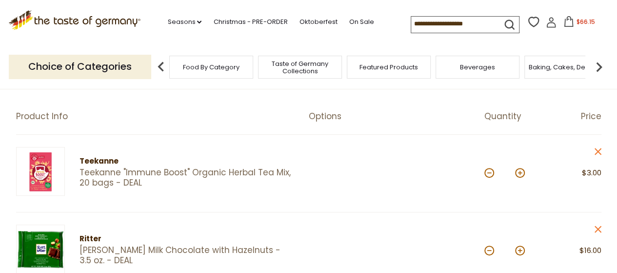
scroll to position [98, 0]
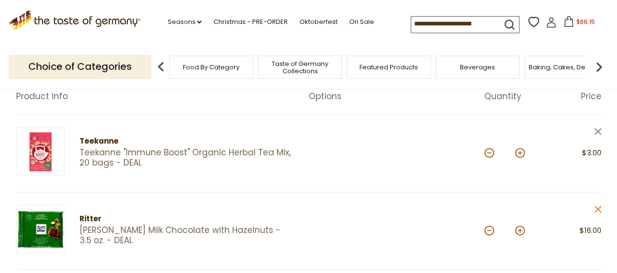
click at [598, 131] on icon at bounding box center [598, 131] width 7 height 7
click at [598, 128] on icon "close" at bounding box center [598, 131] width 7 height 7
click at [598, 127] on link "close" at bounding box center [598, 133] width 7 height 12
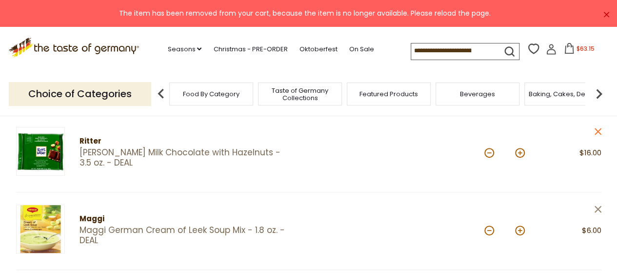
click at [598, 205] on icon "close" at bounding box center [598, 208] width 7 height 7
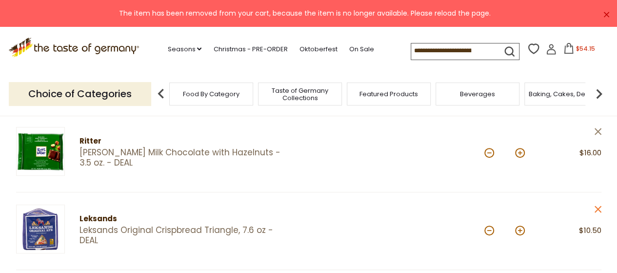
click at [597, 128] on icon "close" at bounding box center [598, 131] width 7 height 7
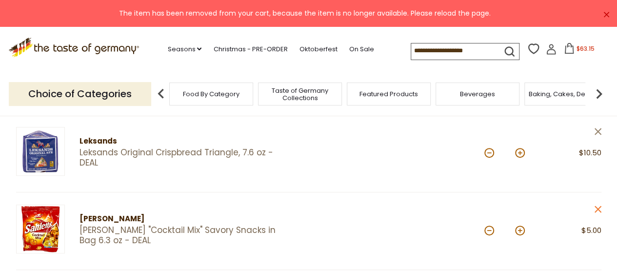
click at [595, 127] on link "close" at bounding box center [598, 133] width 7 height 12
click at [598, 205] on link "close" at bounding box center [598, 211] width 7 height 12
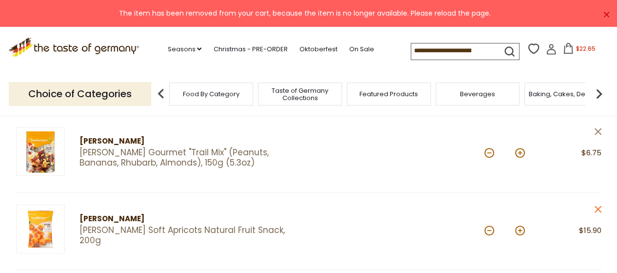
click at [596, 128] on icon "close" at bounding box center [598, 131] width 7 height 7
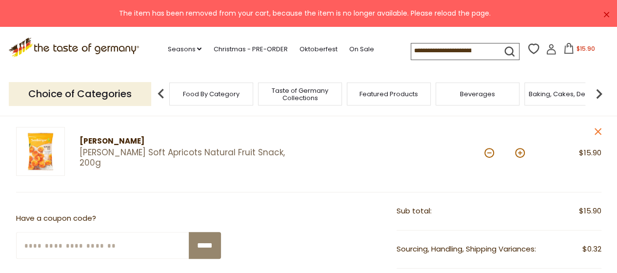
click at [596, 128] on icon "close" at bounding box center [598, 131] width 7 height 7
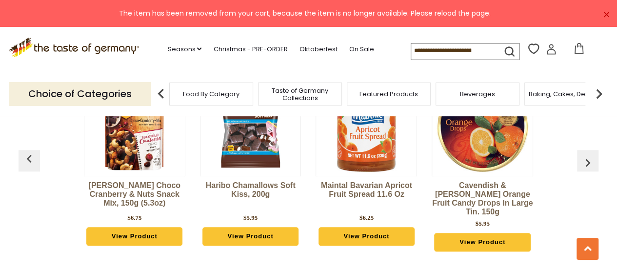
scroll to position [439, 0]
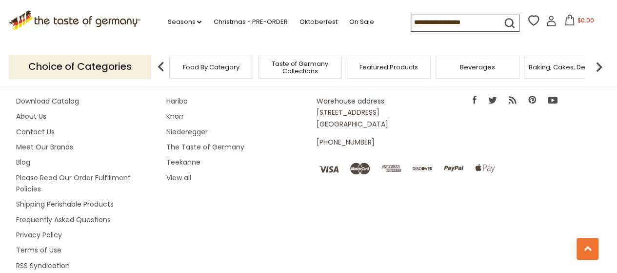
scroll to position [275, 0]
